Goal: Task Accomplishment & Management: Complete application form

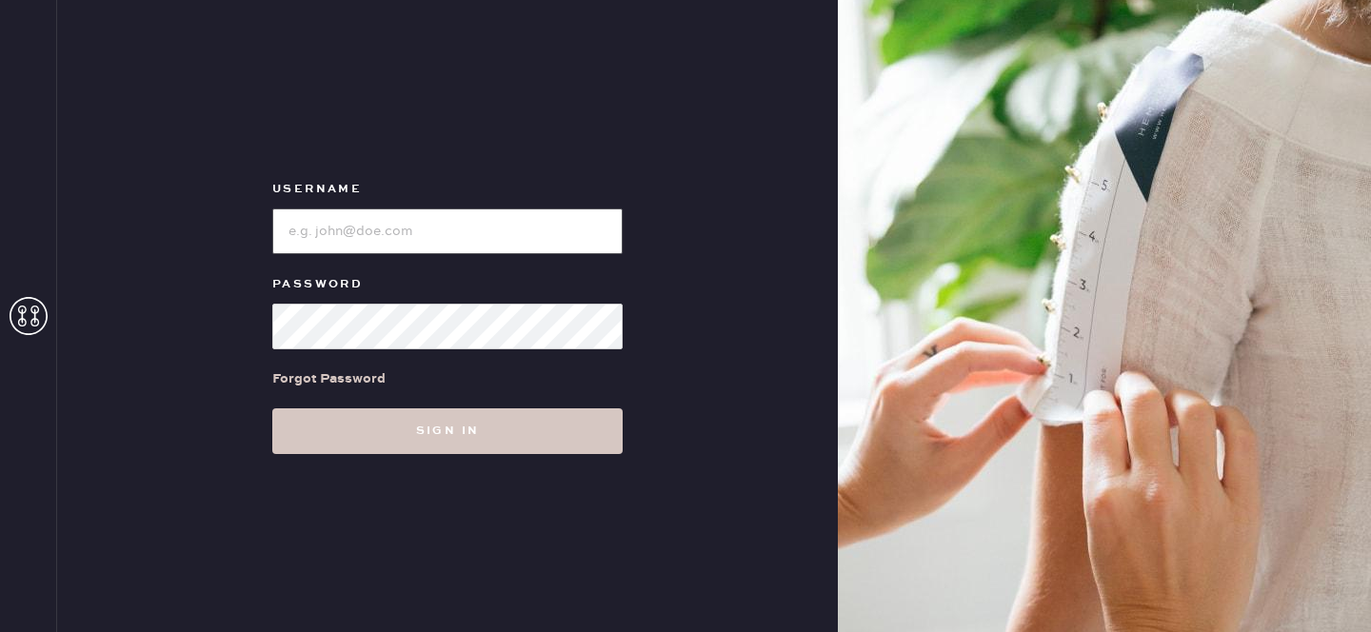
type input "reformationlowereastside"
click at [459, 224] on input "loginName" at bounding box center [447, 232] width 350 height 46
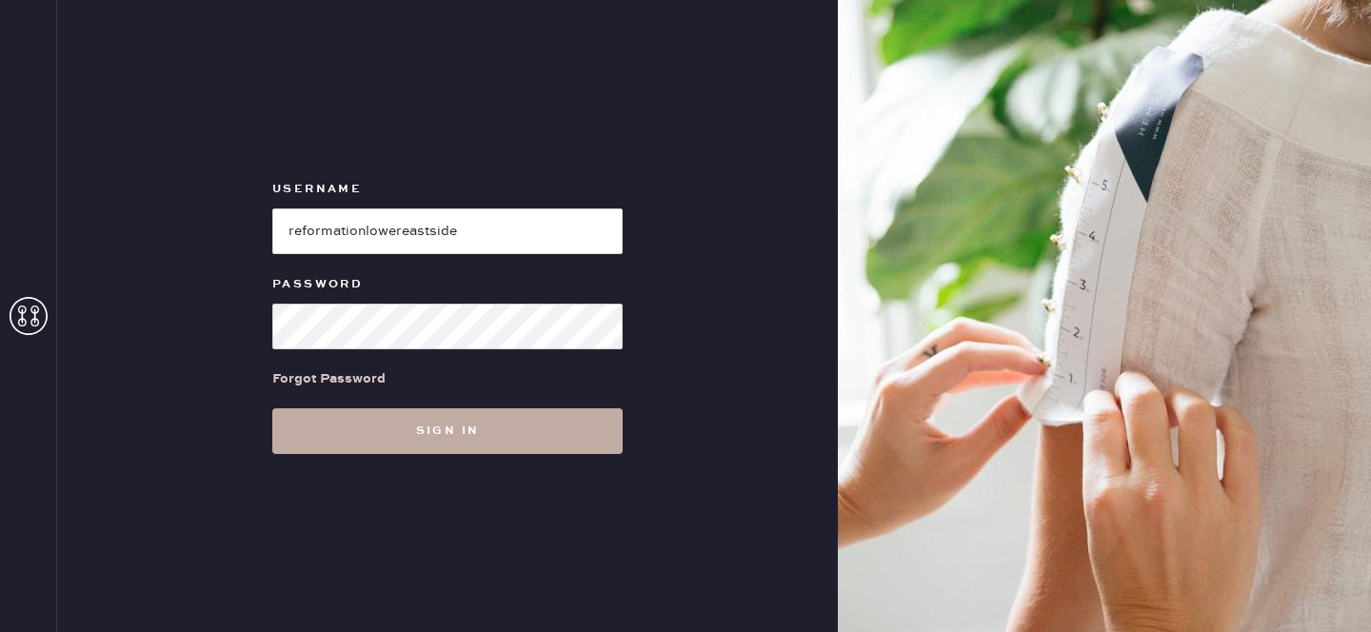
click at [471, 432] on button "Sign in" at bounding box center [447, 431] width 350 height 46
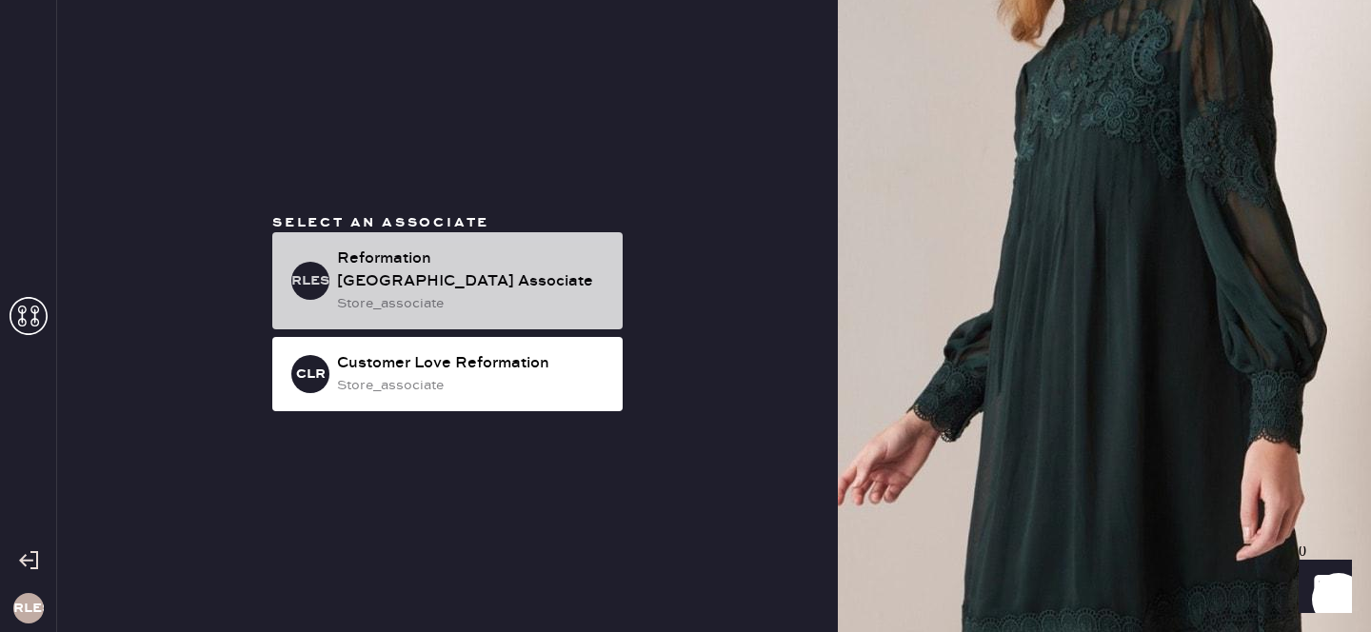
click at [522, 284] on div "Reformation [GEOGRAPHIC_DATA] Associate" at bounding box center [472, 271] width 270 height 46
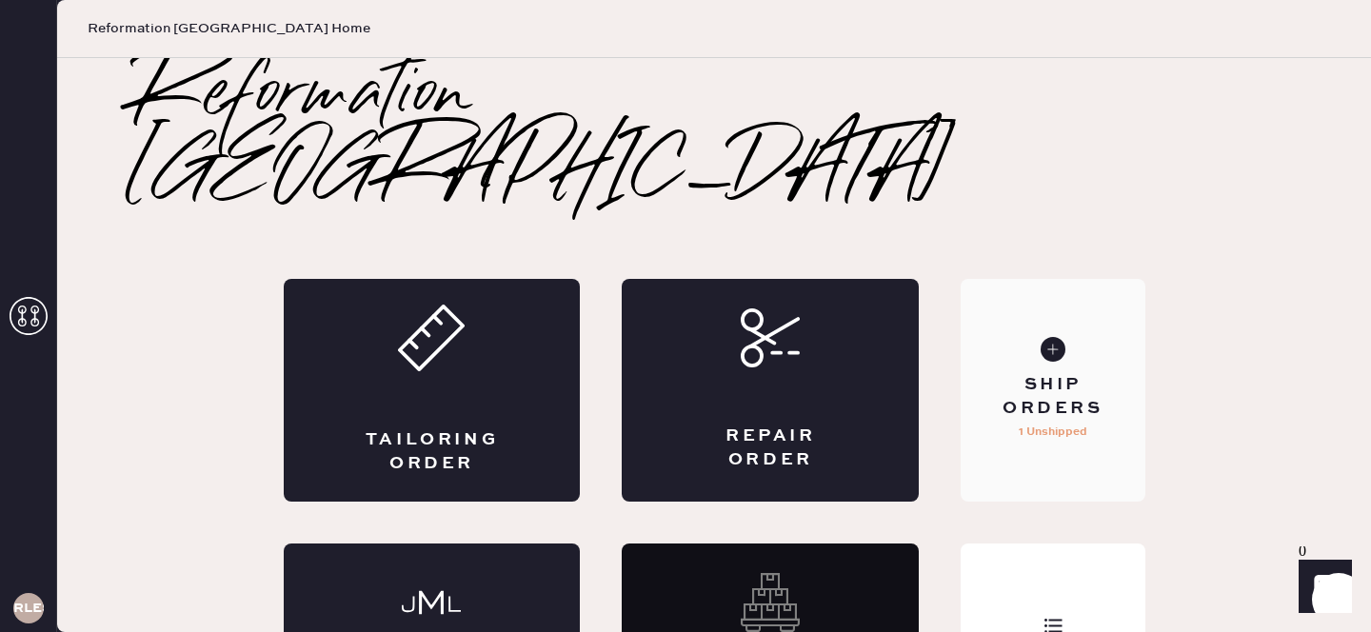
scroll to position [58, 0]
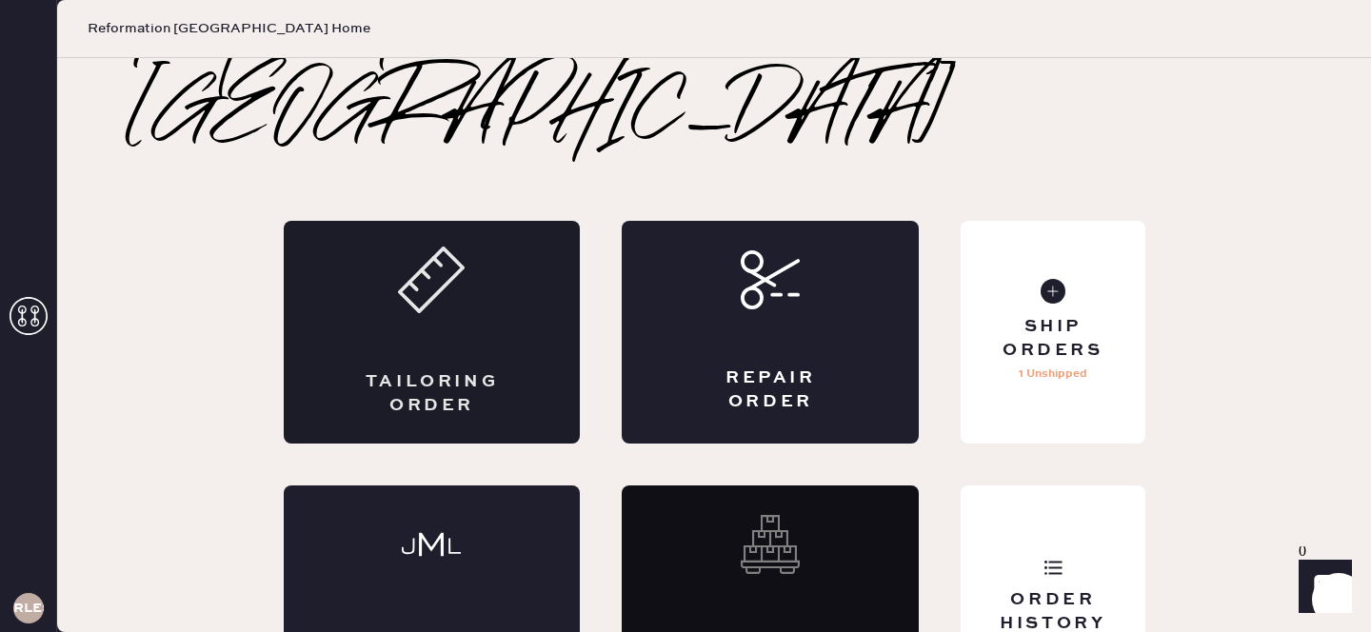
click at [507, 299] on div "Tailoring Order" at bounding box center [432, 332] width 297 height 223
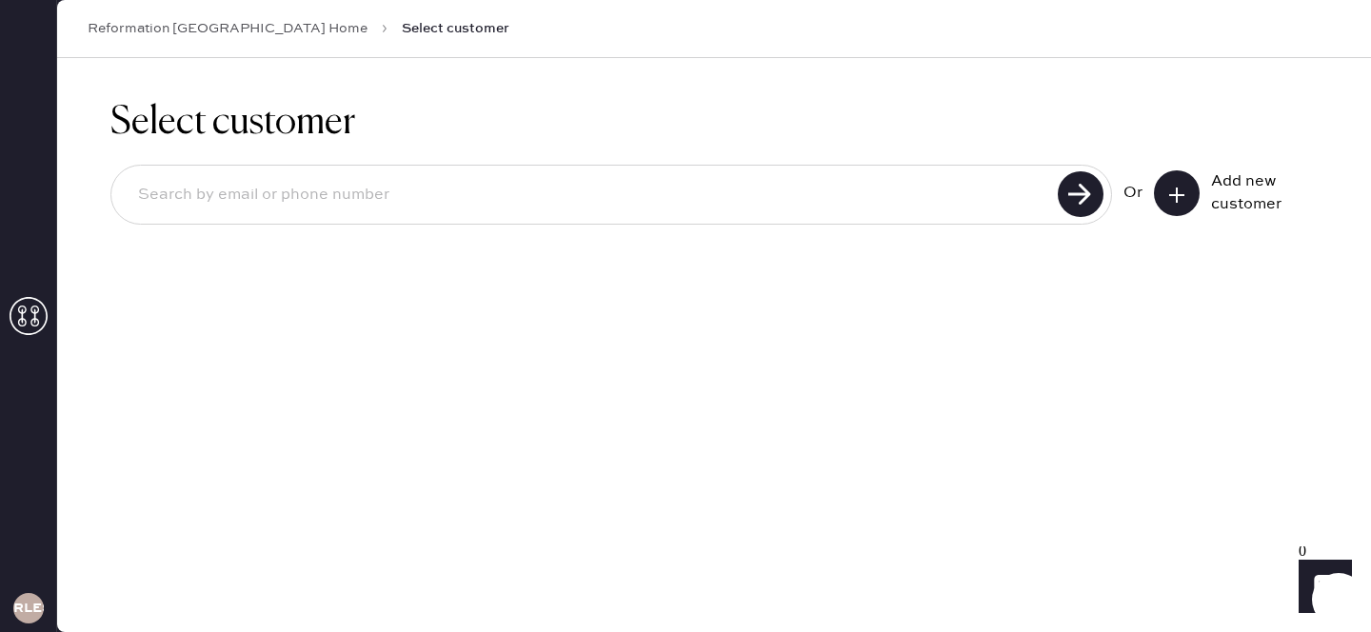
click at [1179, 193] on use at bounding box center [1176, 195] width 15 height 15
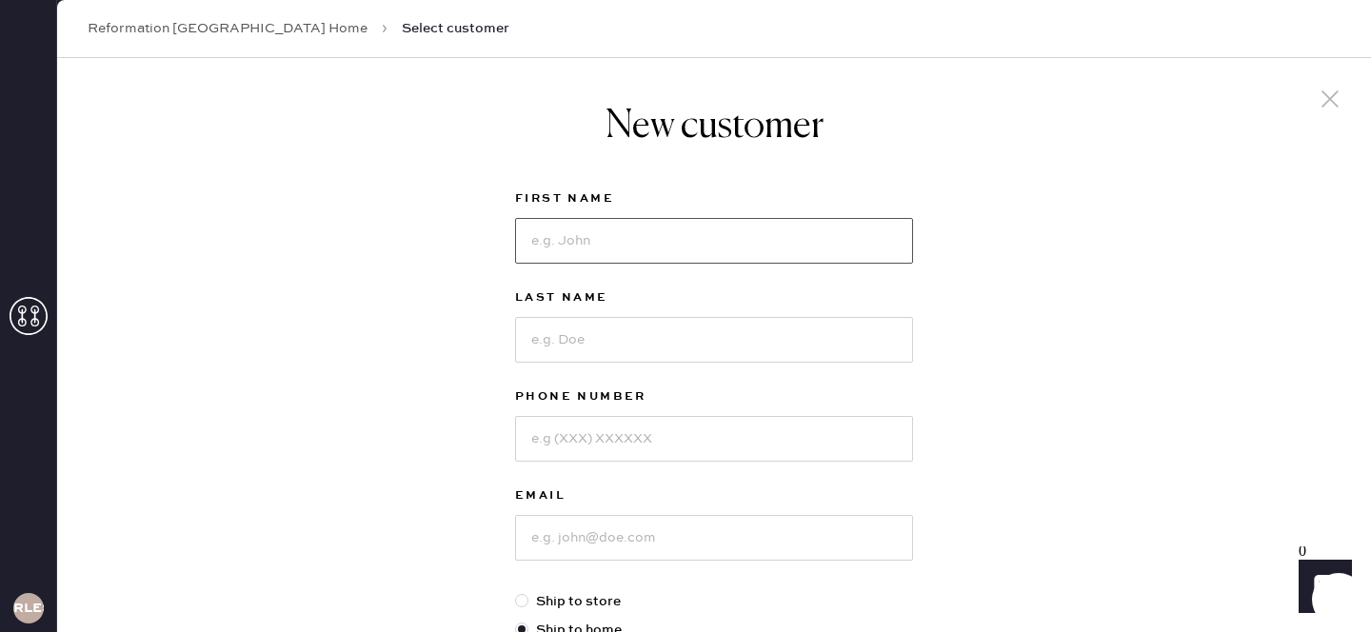
click at [757, 231] on input at bounding box center [714, 241] width 398 height 46
type input "annalise"
type input "minello"
type input "4408217834"
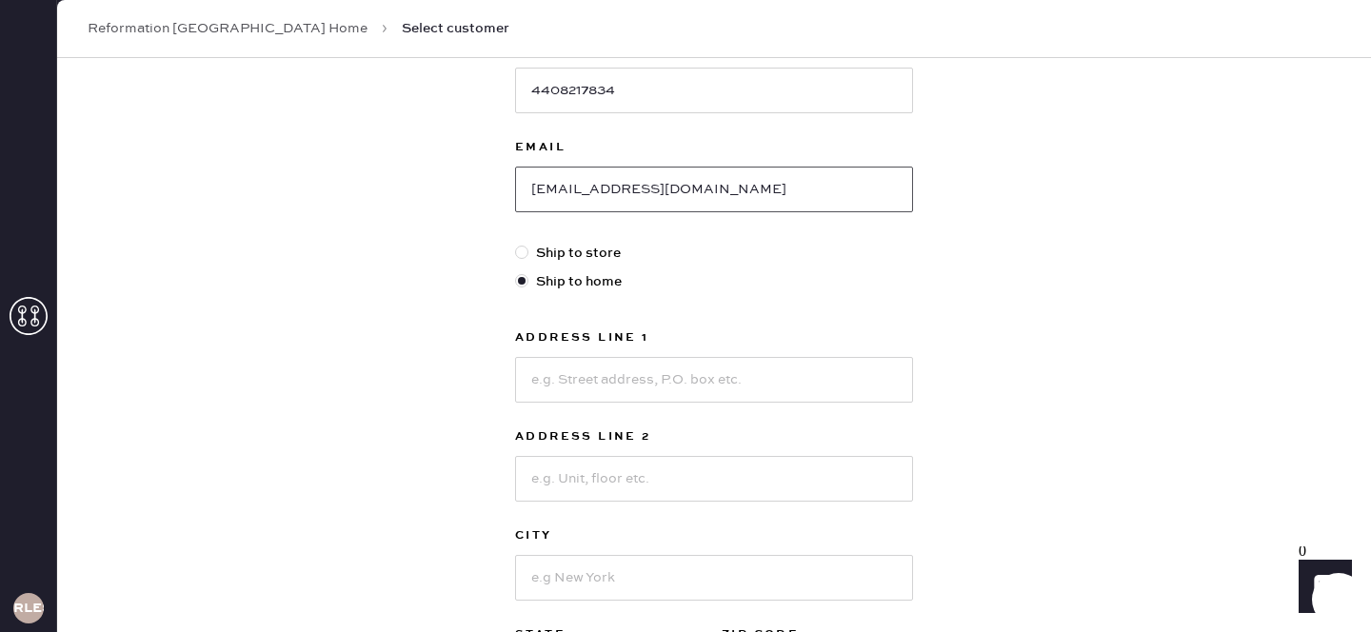
scroll to position [512, 0]
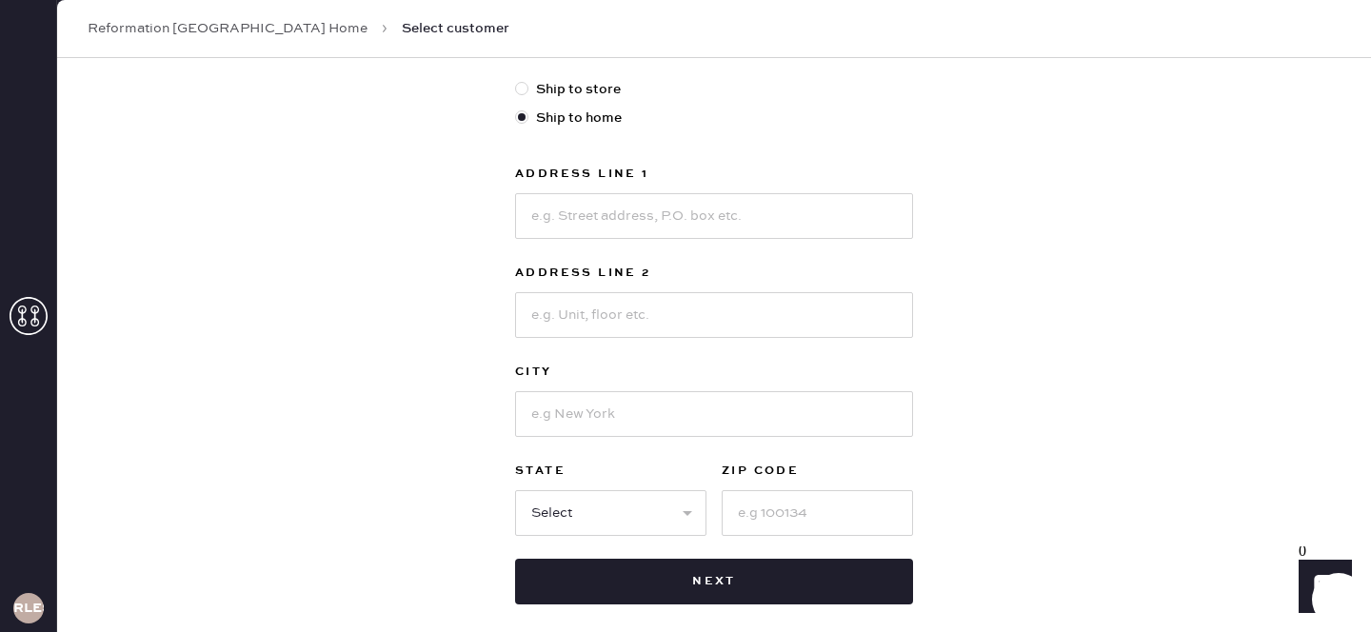
type input "[EMAIL_ADDRESS][DOMAIN_NAME]"
click at [740, 229] on input at bounding box center [714, 216] width 398 height 46
type input "7 Stuyvesant Oval"
click at [618, 310] on input at bounding box center [714, 315] width 398 height 46
type input "10A"
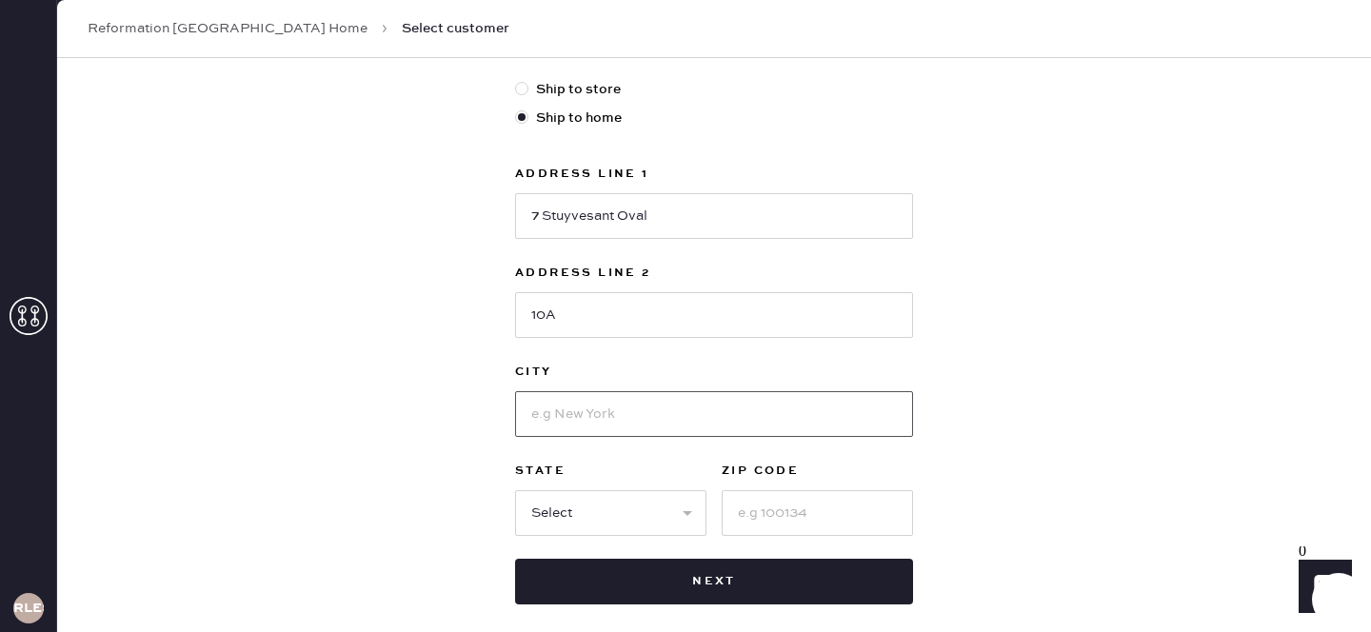
click at [539, 407] on input at bounding box center [714, 414] width 398 height 46
type input "[US_STATE]"
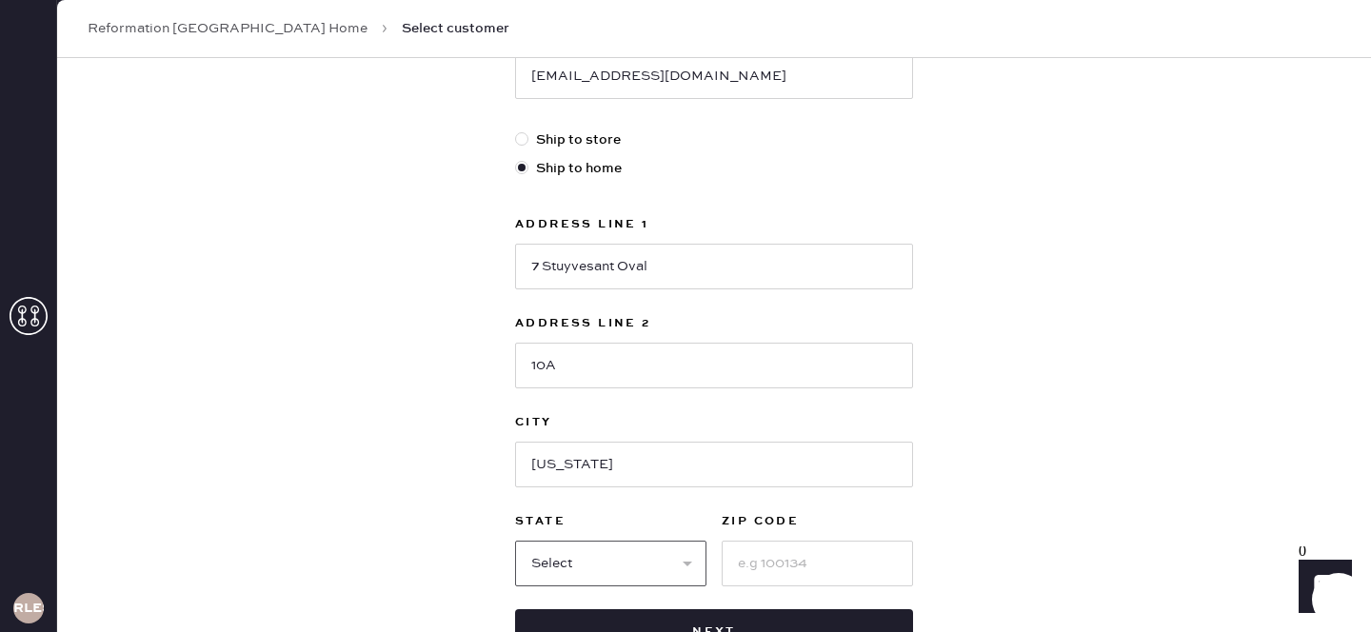
scroll to position [443, 0]
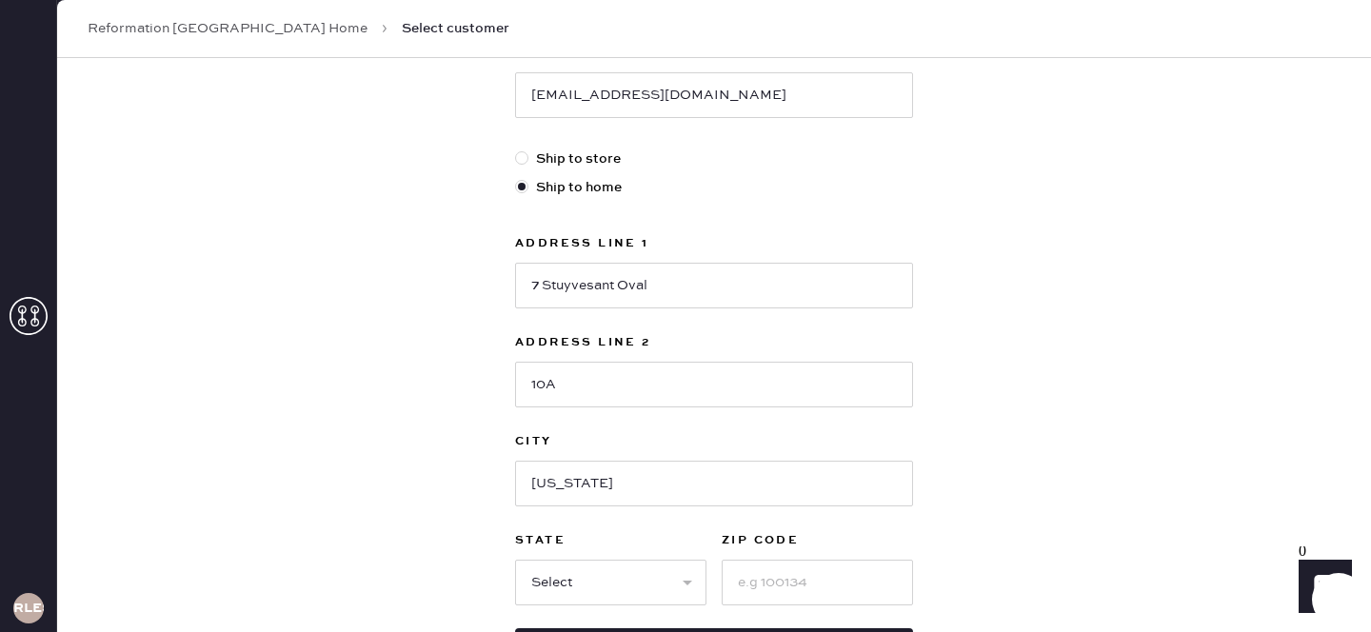
click at [593, 171] on div "First Name [PERSON_NAME] Last Name [PERSON_NAME] Phone Number [PHONE_NUMBER] Em…" at bounding box center [714, 209] width 398 height 929
click at [578, 152] on label "Ship to store" at bounding box center [714, 159] width 398 height 21
click at [516, 149] on input "Ship to store" at bounding box center [515, 149] width 1 height 1
radio input "true"
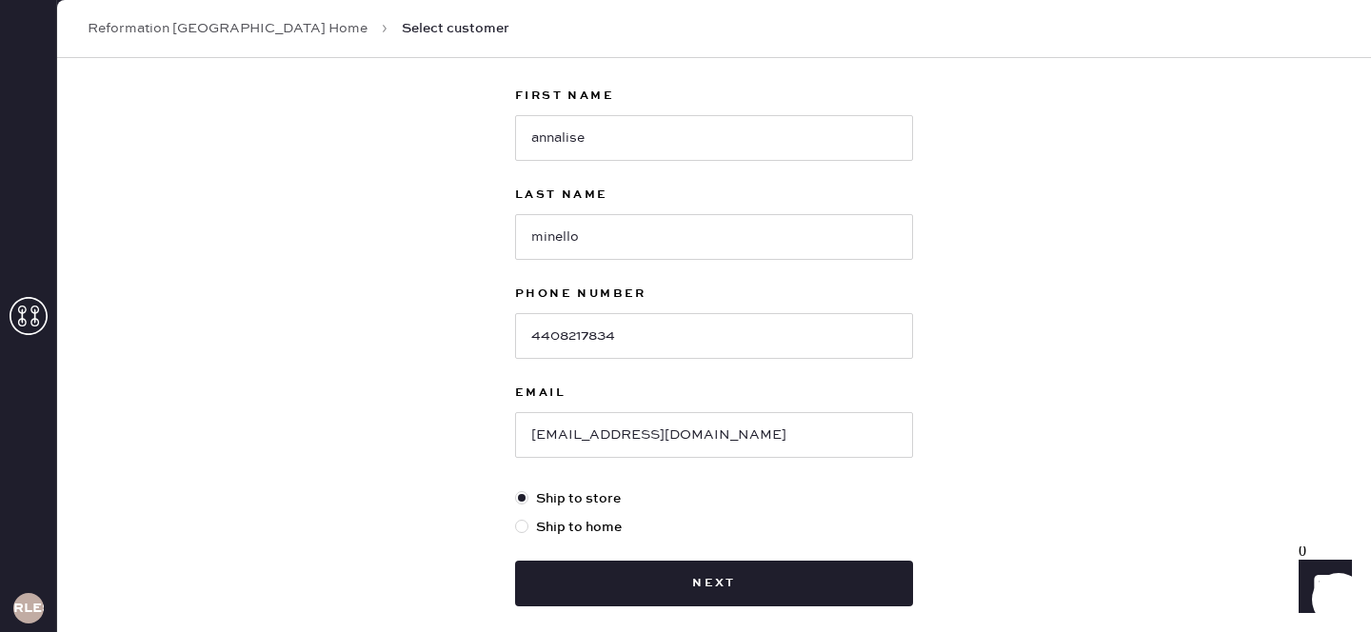
scroll to position [199, 0]
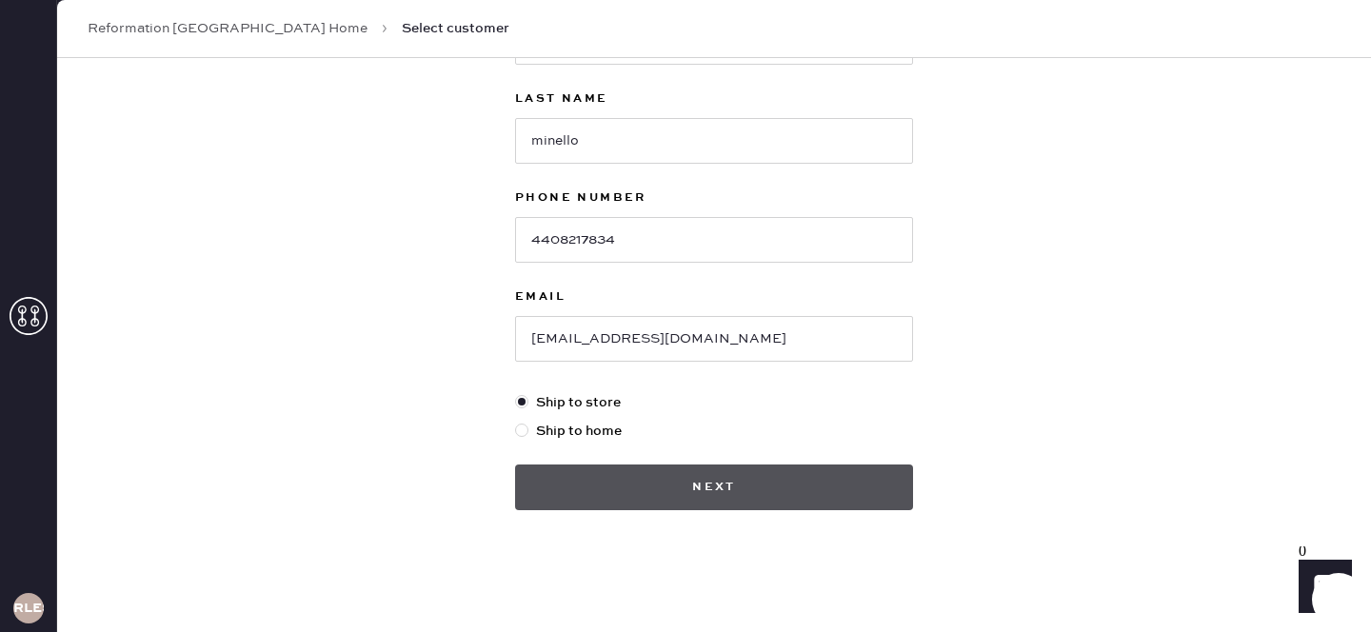
click at [738, 474] on button "Next" at bounding box center [714, 488] width 398 height 46
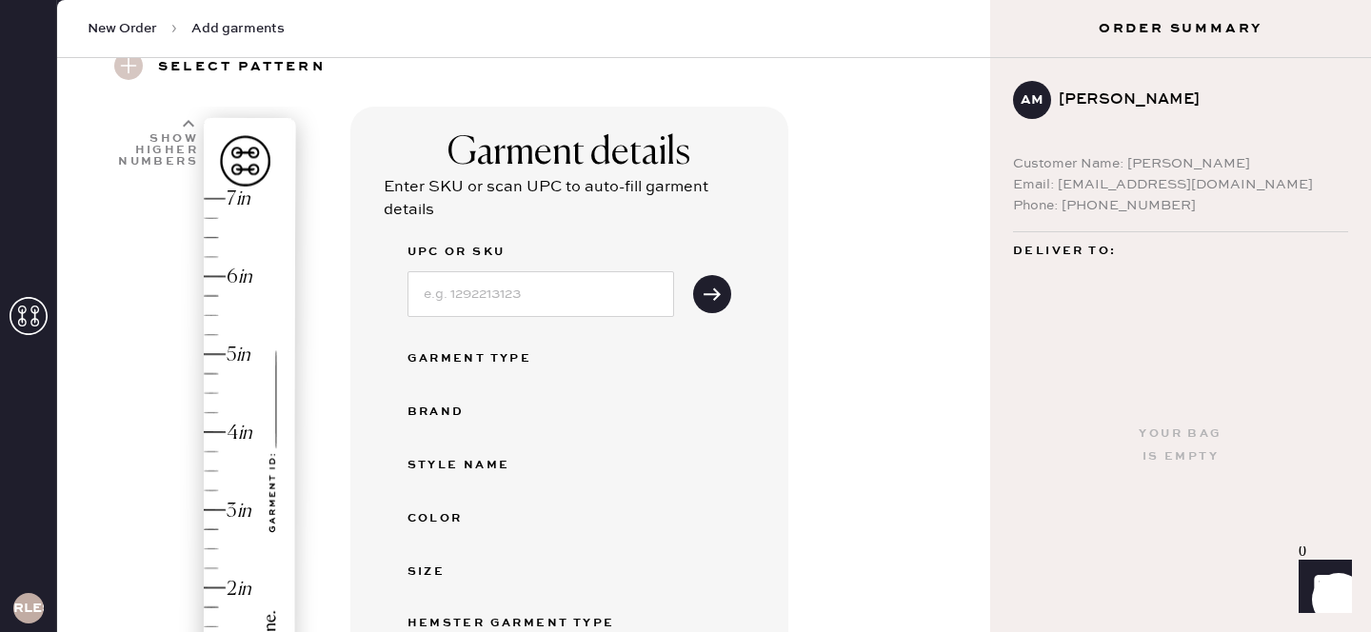
scroll to position [250, 0]
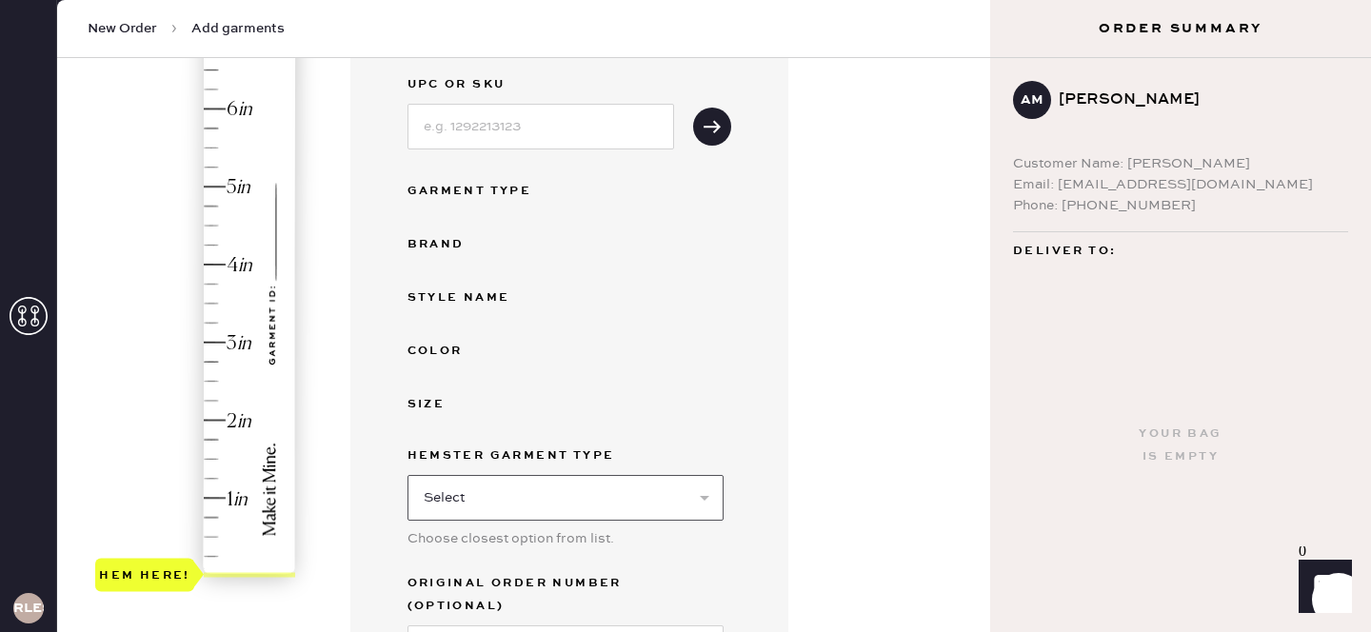
click at [563, 503] on select "Select Basic Skirt Jeans Leggings Pants Shorts Basic Sleeved Dress Basic Sleeve…" at bounding box center [565, 498] width 316 height 46
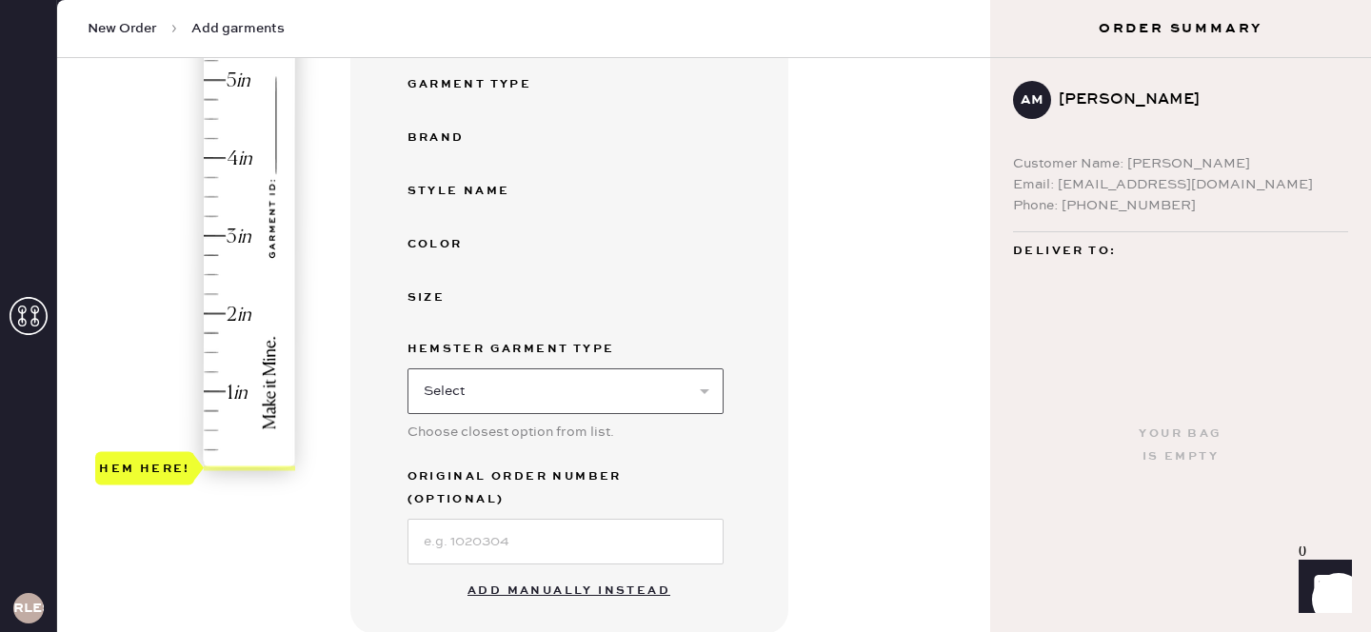
scroll to position [358, 0]
click at [614, 571] on button "Add manually instead" at bounding box center [569, 590] width 226 height 38
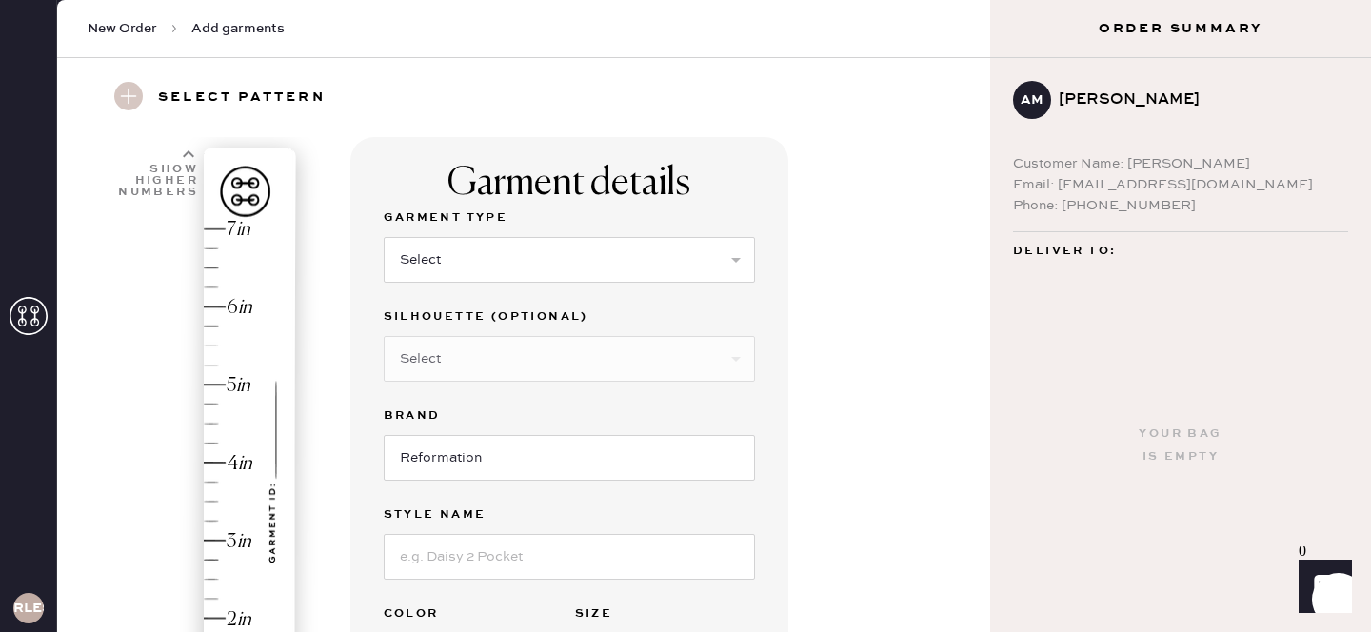
scroll to position [0, 0]
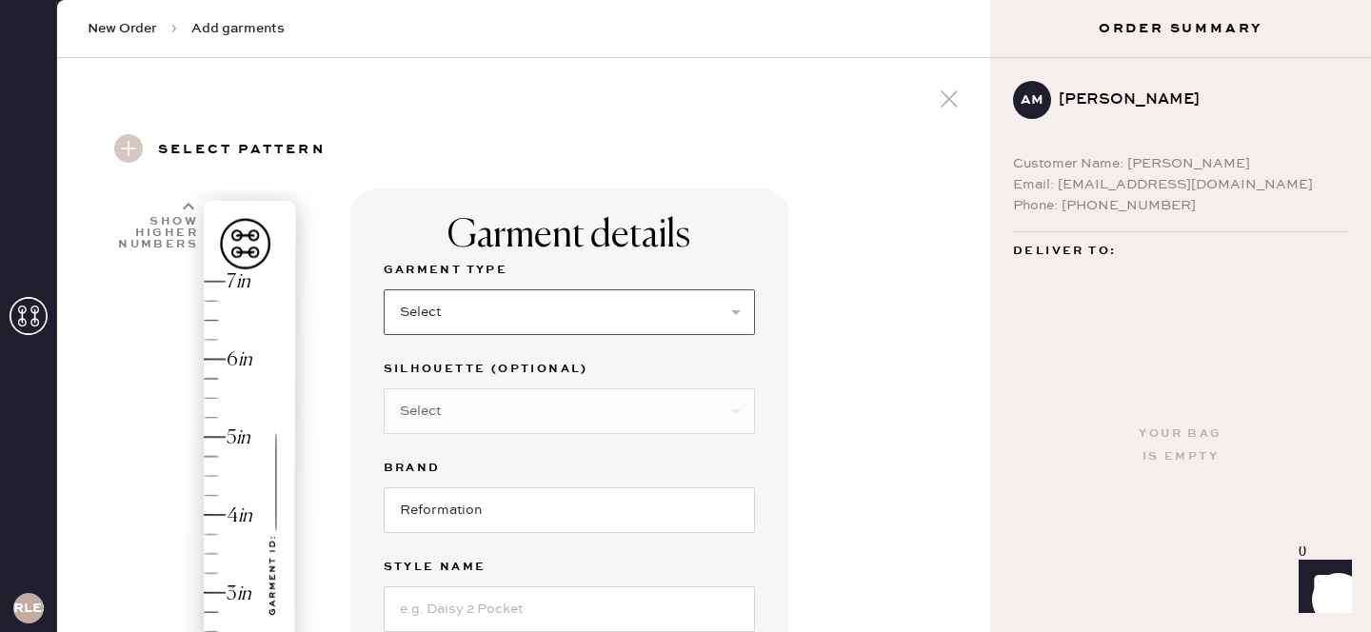
click at [567, 320] on select "Select Basic Skirt Jeans Leggings Pants Shorts Basic Sleeved Dress Basic Sleeve…" at bounding box center [569, 312] width 371 height 46
click at [535, 328] on select "Select Basic Skirt Jeans Leggings Pants Shorts Basic Sleeved Dress Basic Sleeve…" at bounding box center [569, 312] width 371 height 46
select select "6"
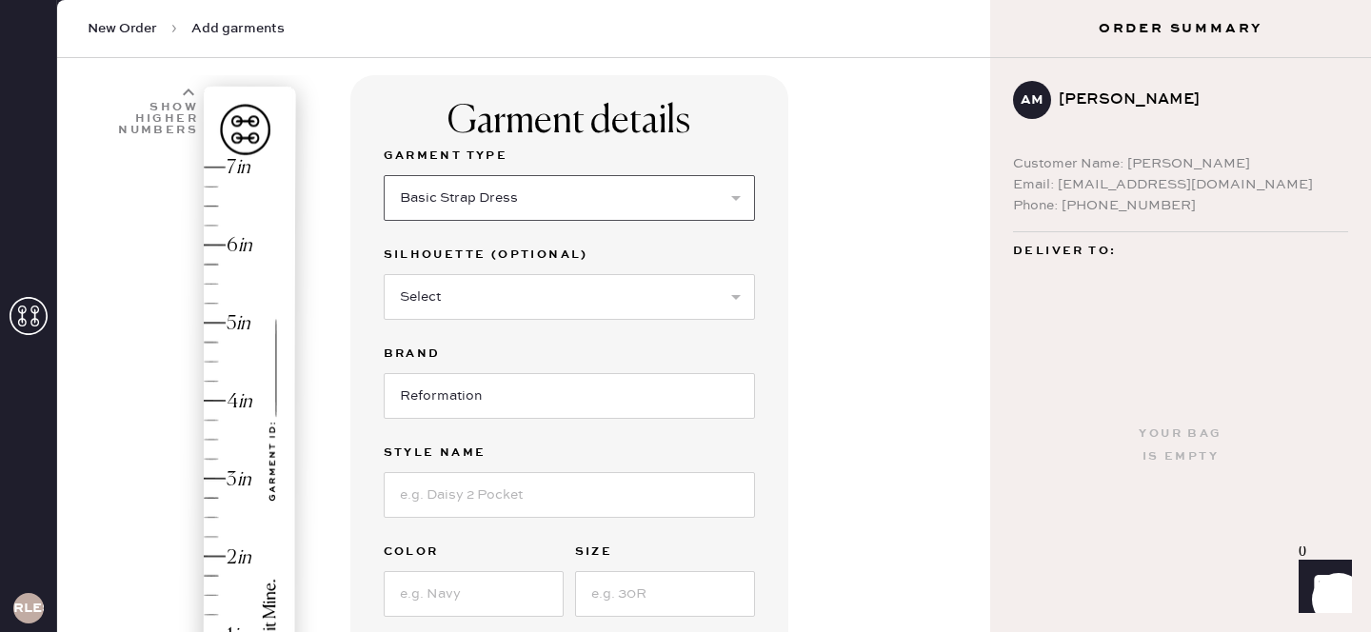
scroll to position [116, 0]
click at [531, 295] on select "Select Maxi Dress Midi Dress Mini Dress Other" at bounding box center [569, 295] width 371 height 46
select select "39"
drag, startPoint x: 521, startPoint y: 389, endPoint x: 504, endPoint y: 481, distance: 93.0
click at [504, 481] on input at bounding box center [569, 493] width 371 height 46
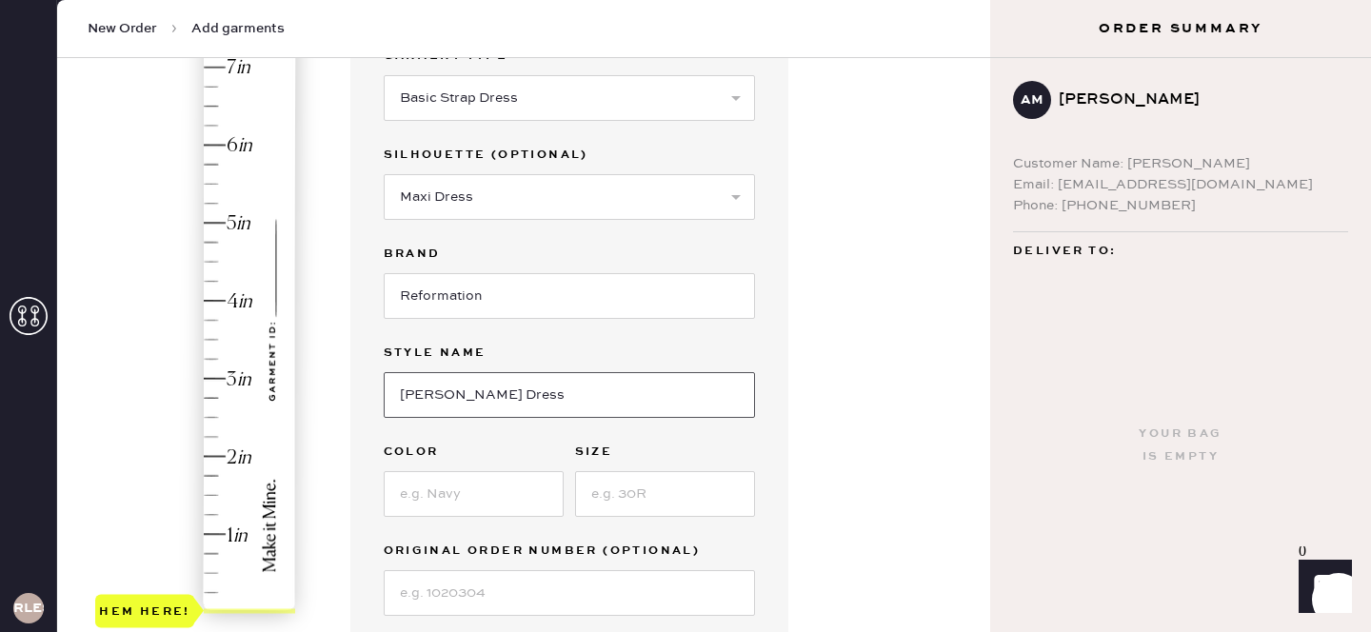
scroll to position [222, 0]
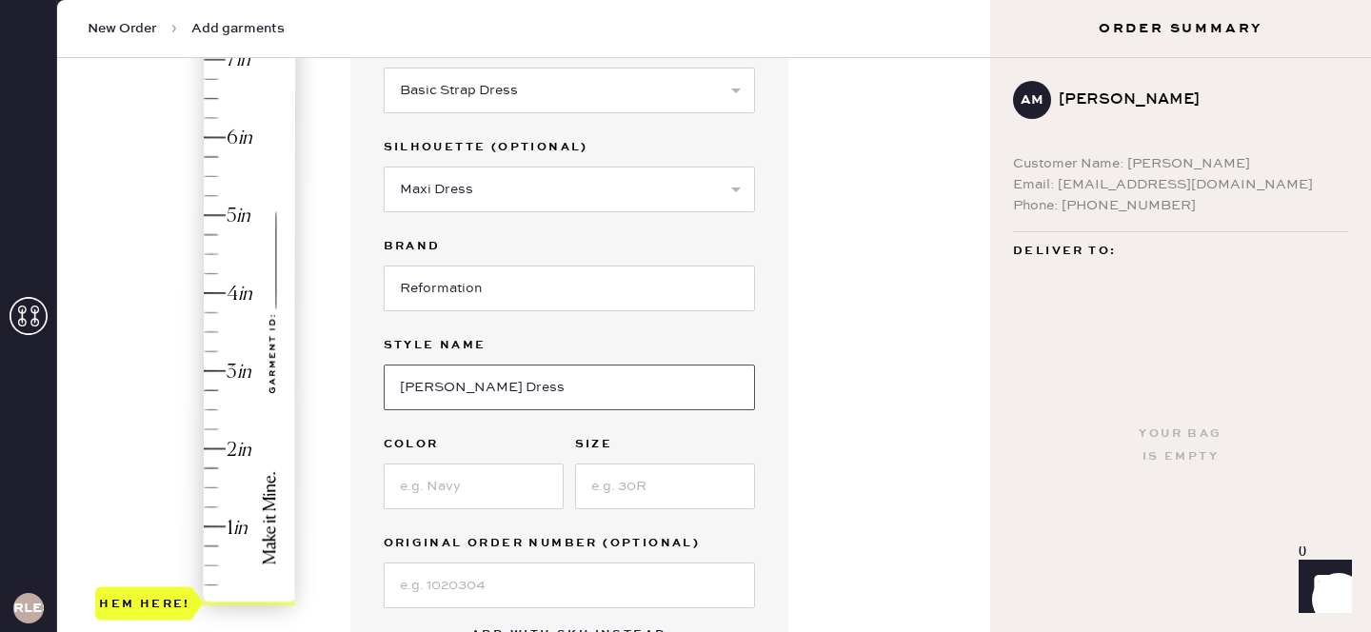
type input "[PERSON_NAME] Dress"
click at [443, 481] on input at bounding box center [474, 487] width 180 height 46
type input "Cafe"
click at [699, 492] on input at bounding box center [665, 487] width 180 height 46
type input ")"
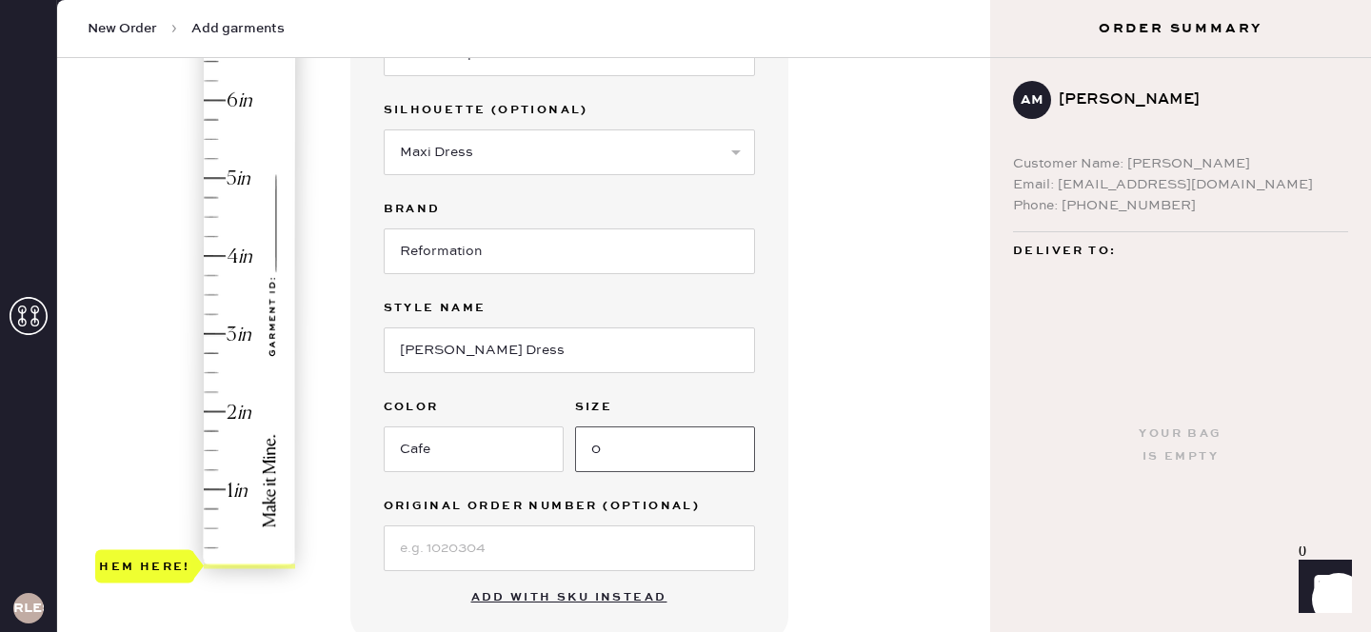
scroll to position [267, 0]
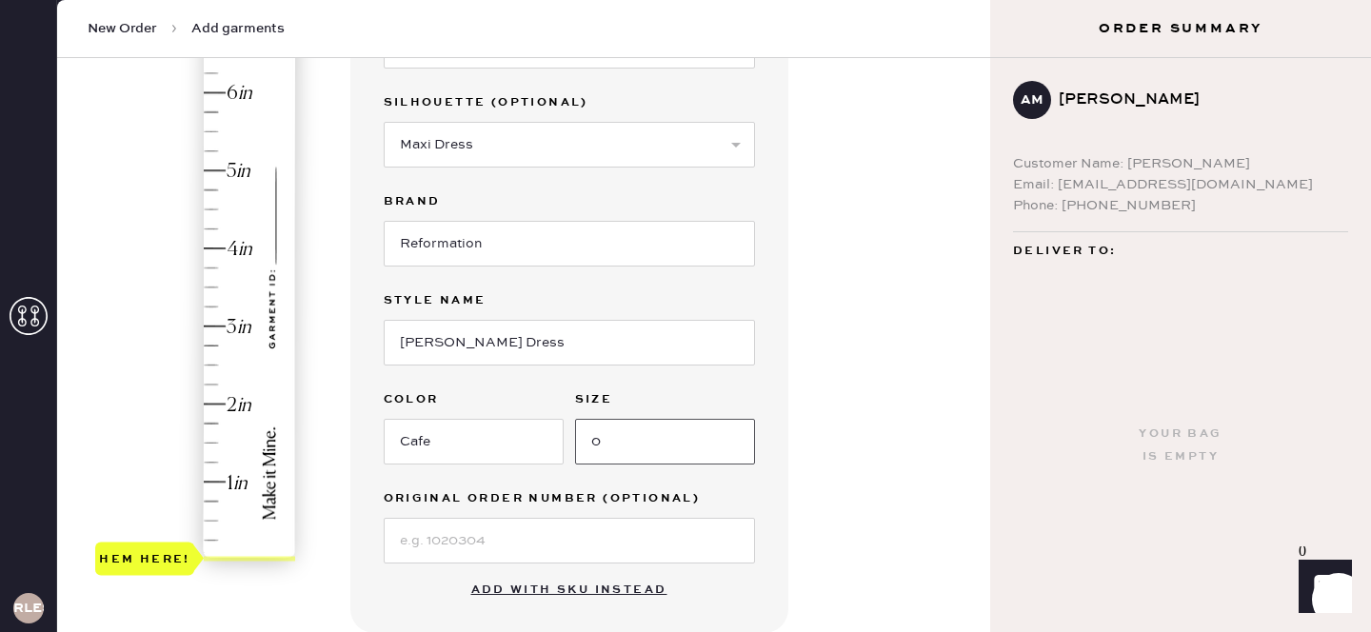
type input "0"
type input "1.5"
click at [210, 443] on div "Hem here!" at bounding box center [196, 288] width 203 height 562
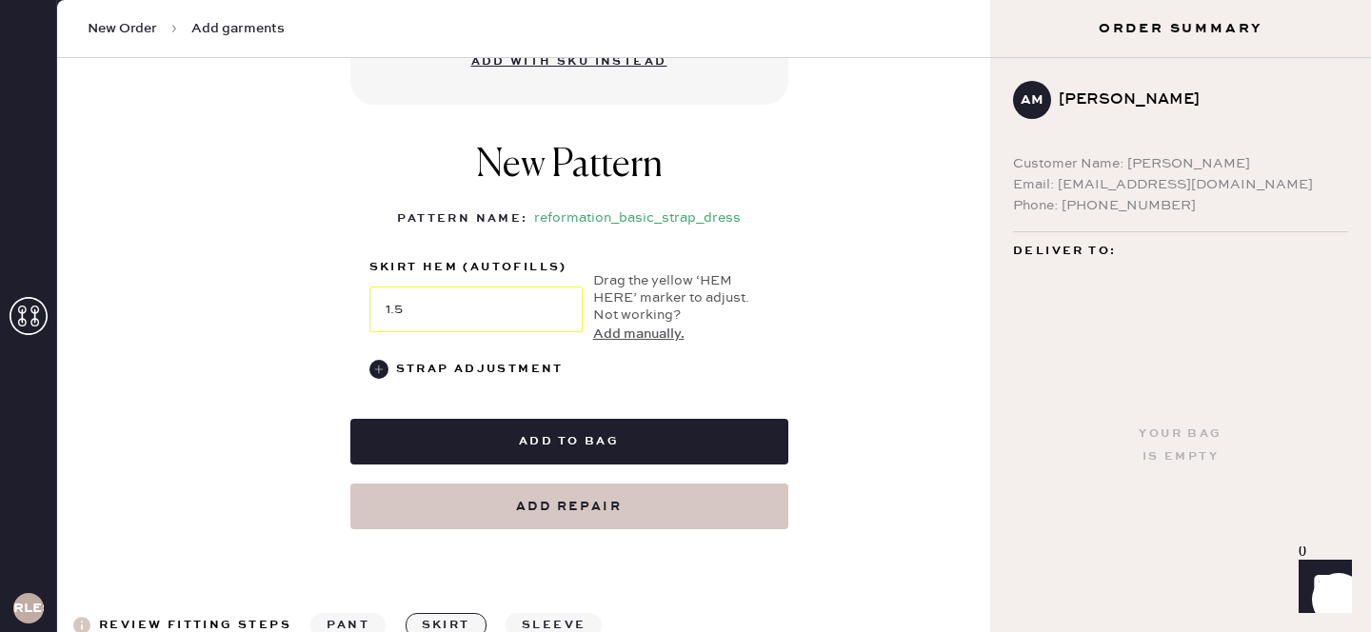
scroll to position [797, 0]
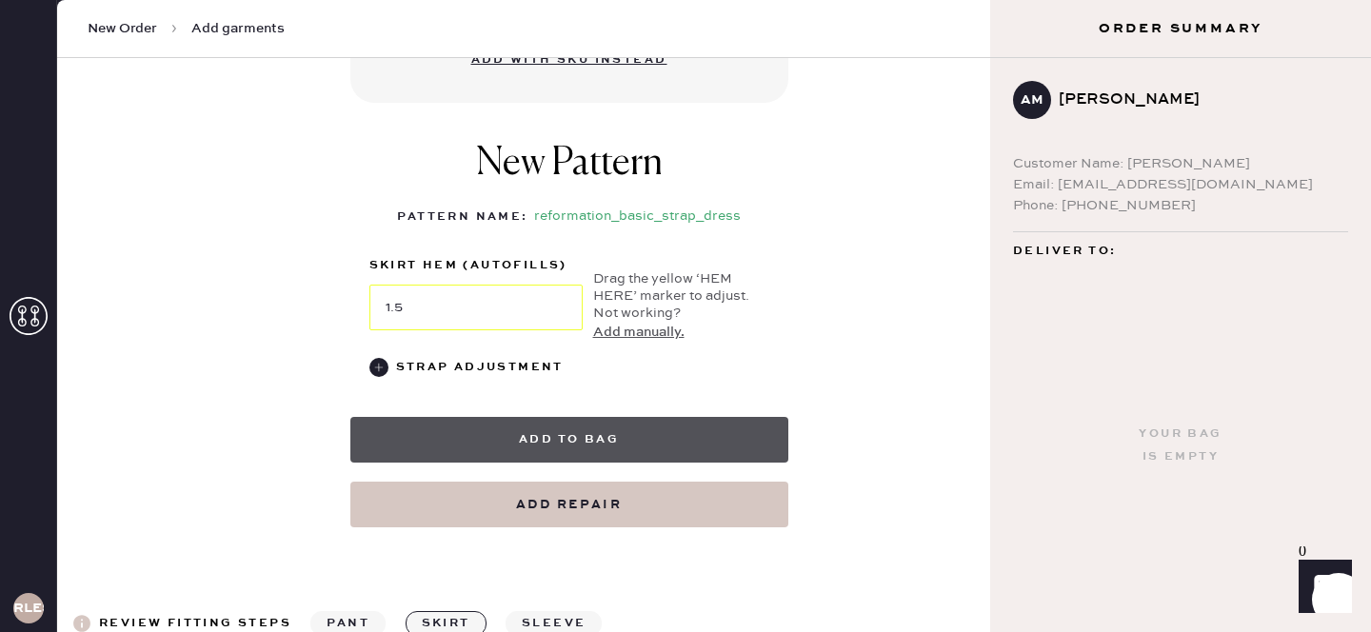
click at [685, 440] on button "Add to bag" at bounding box center [569, 440] width 438 height 46
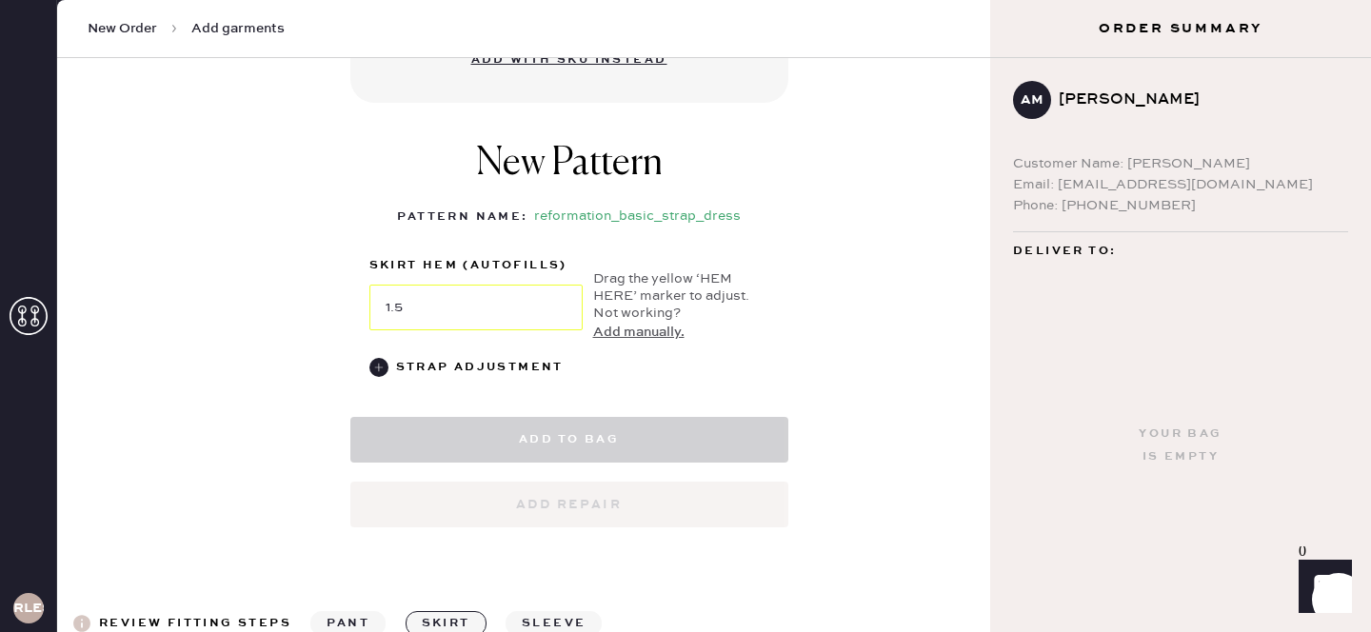
select select "6"
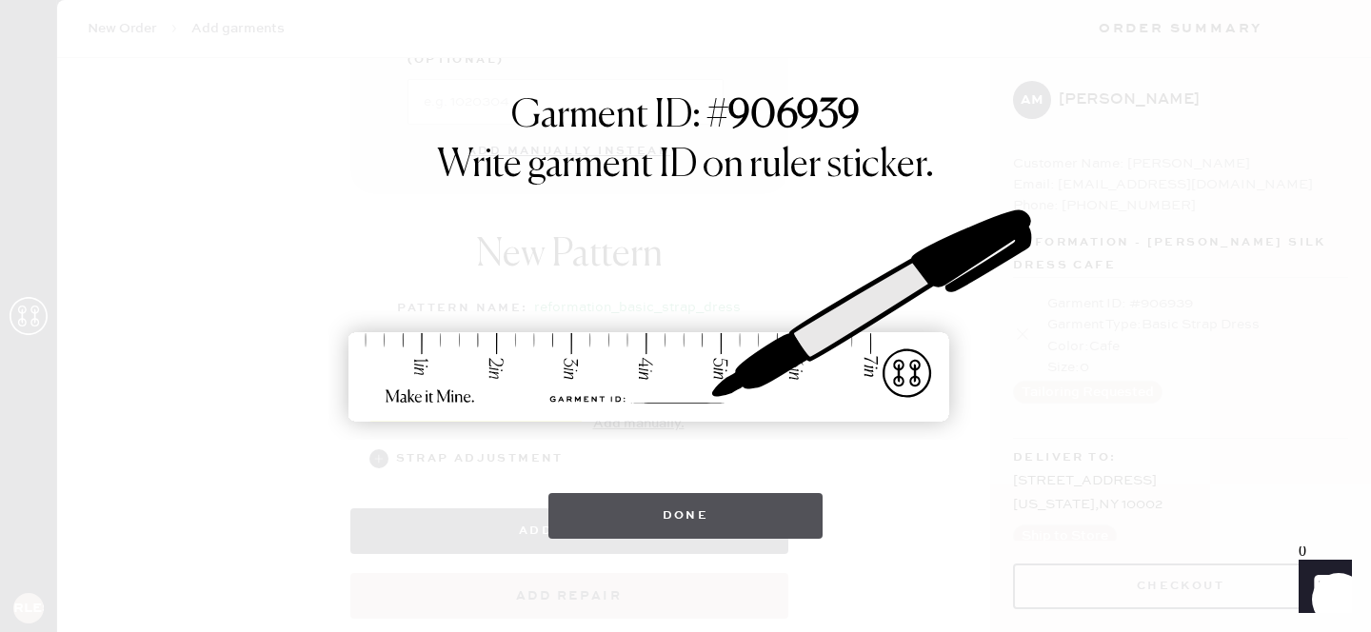
click at [751, 510] on button "Done" at bounding box center [685, 516] width 275 height 46
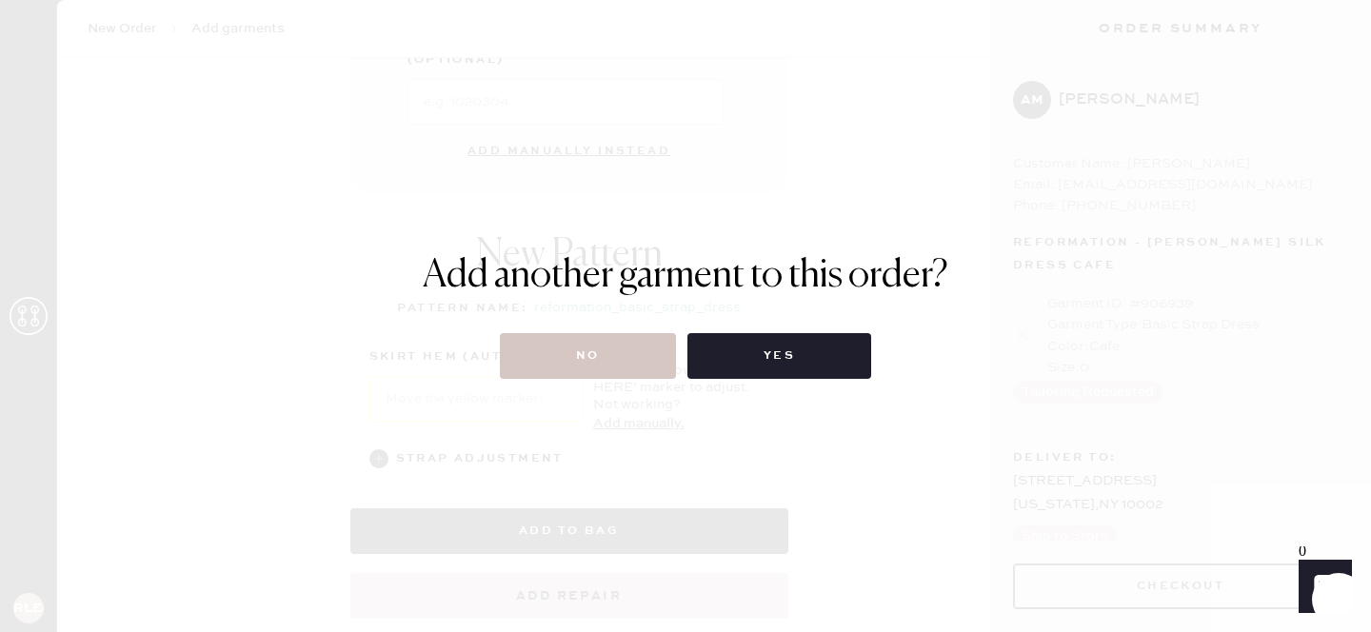
click at [655, 325] on div "Add another garment to this order? No Yes" at bounding box center [686, 316] width 526 height 126
click at [655, 342] on button "No" at bounding box center [588, 356] width 176 height 46
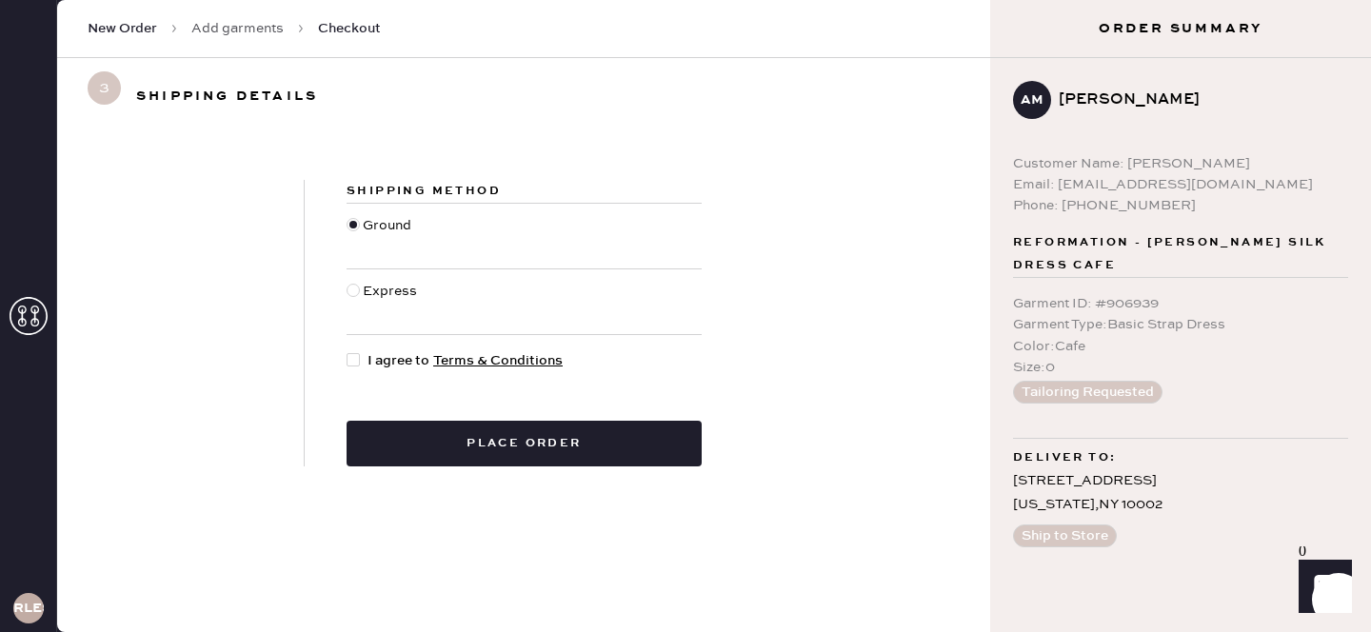
click at [393, 291] on div "Express" at bounding box center [392, 302] width 59 height 42
click at [348, 282] on input "Express" at bounding box center [347, 281] width 1 height 1
radio input "true"
click at [354, 365] on div at bounding box center [353, 359] width 13 height 13
click at [348, 351] on input "I agree to Terms & Conditions" at bounding box center [347, 350] width 1 height 1
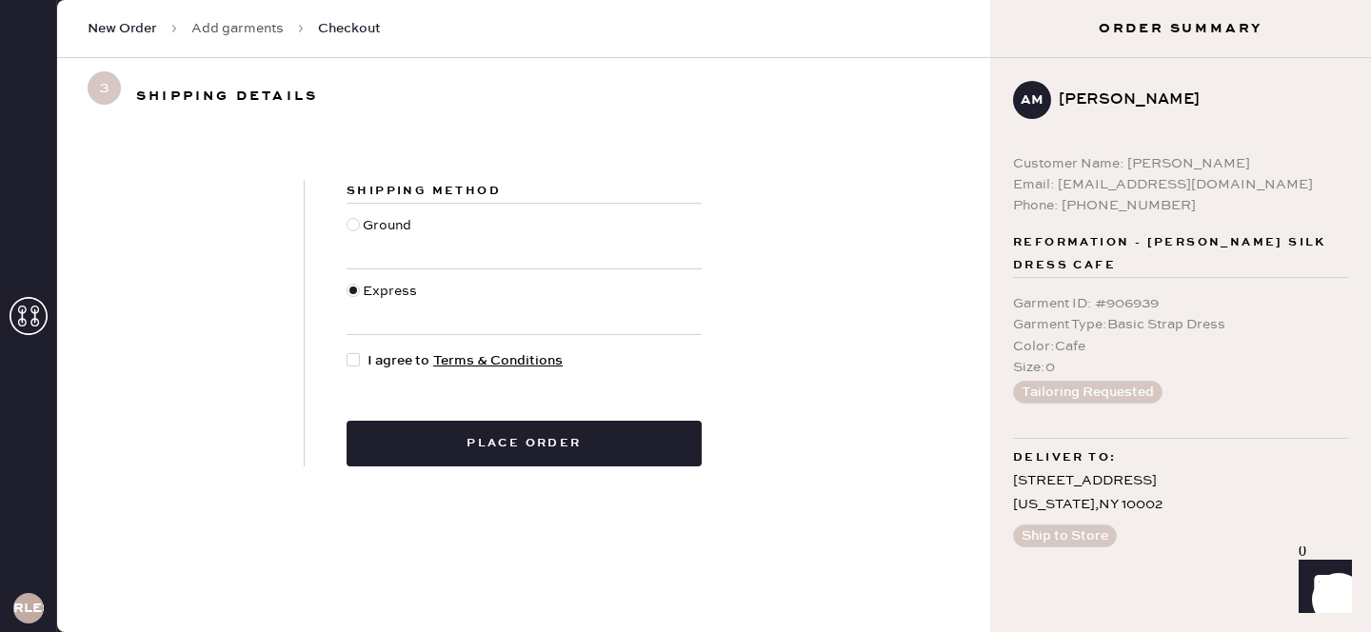
checkbox input "true"
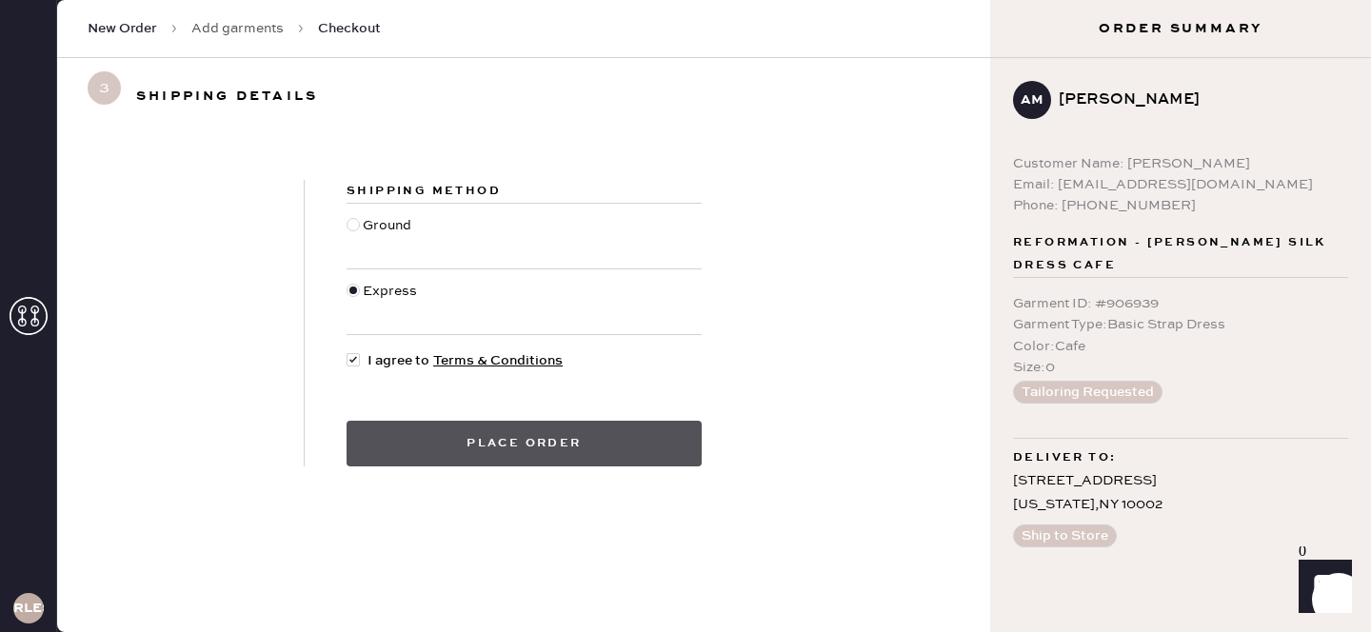
click at [502, 453] on button "Place order" at bounding box center [524, 444] width 355 height 46
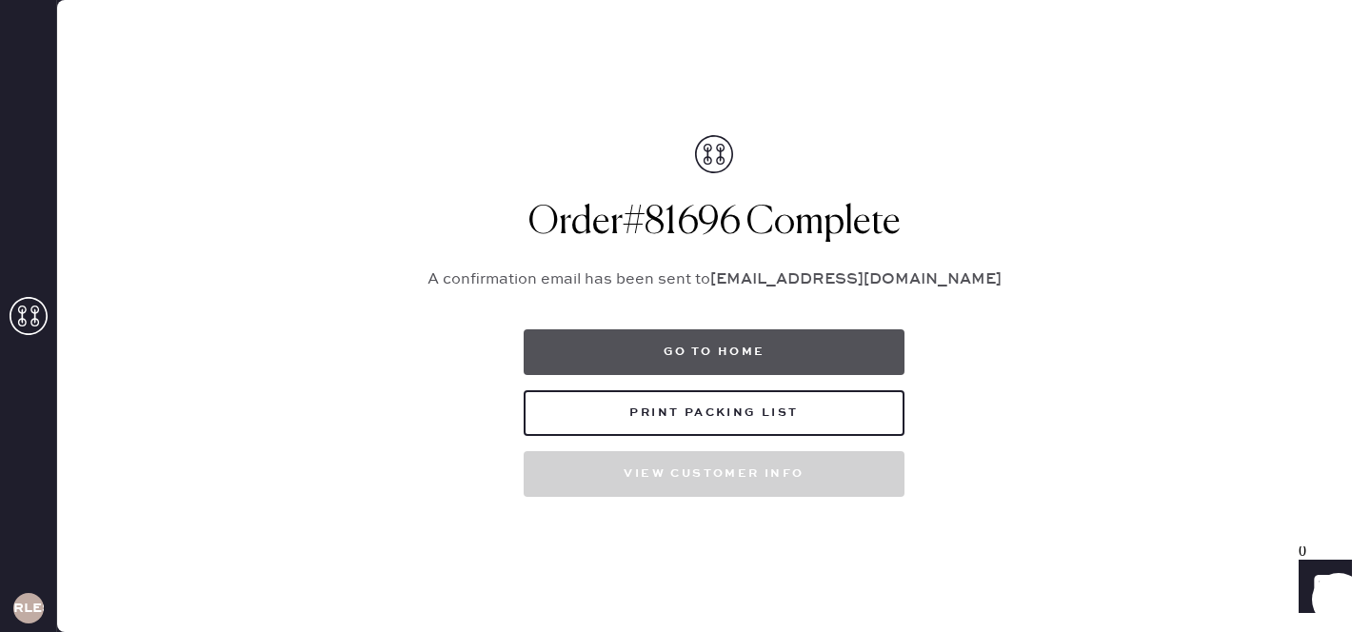
click at [811, 349] on button "Go to home" at bounding box center [714, 352] width 381 height 46
